Goal: Find contact information: Find contact information

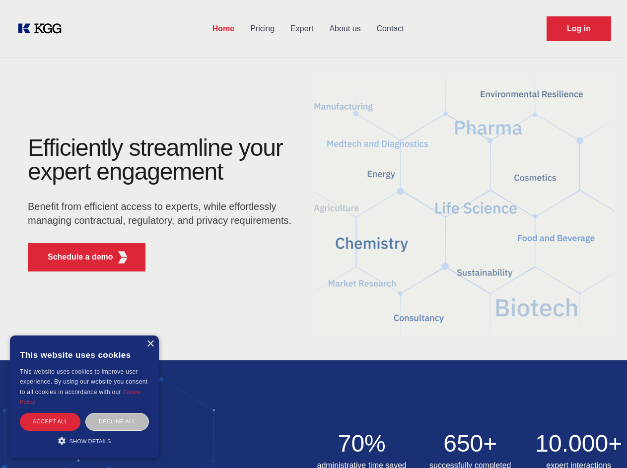
click at [313, 234] on div "Efficiently streamline your expert engagement Benefit from efficient access to …" at bounding box center [163, 208] width 302 height 144
click at [74, 257] on p "Schedule a demo" at bounding box center [81, 257] width 66 height 12
click at [150, 344] on div "× This website uses cookies This website uses cookies to improve user experienc…" at bounding box center [84, 397] width 149 height 123
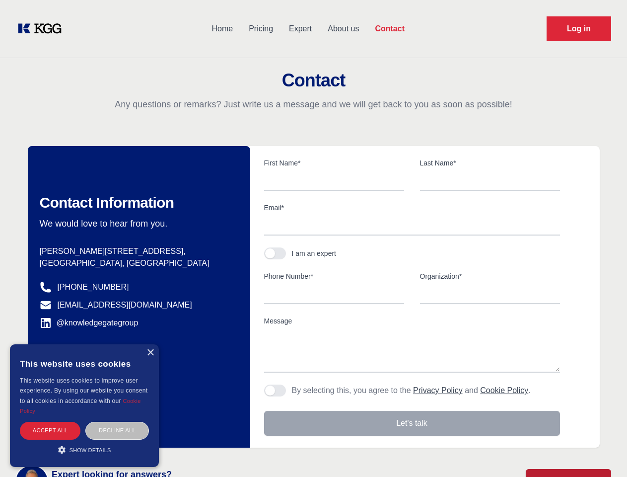
click at [50, 422] on div "Accept all" at bounding box center [50, 430] width 61 height 17
click at [117, 422] on div "Decline all" at bounding box center [117, 430] width 64 height 17
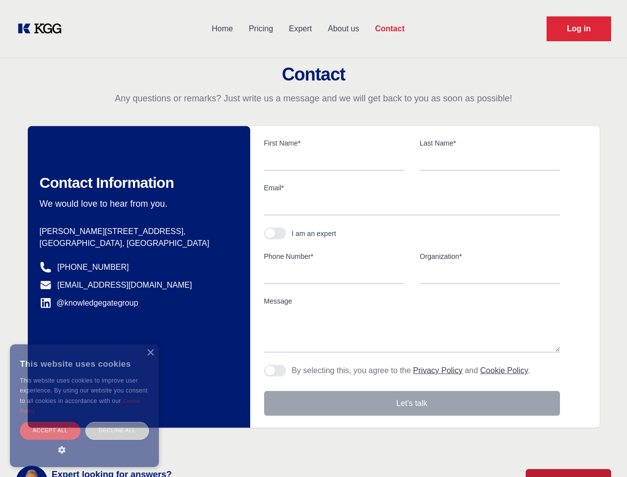
click at [84, 441] on main "Contact Any questions or remarks? Just write us a message and we will get back …" at bounding box center [313, 258] width 627 height 517
